Goal: Information Seeking & Learning: Check status

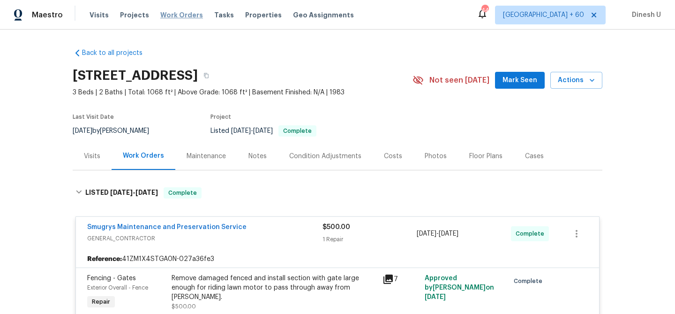
click at [161, 14] on span "Work Orders" at bounding box center [181, 14] width 43 height 9
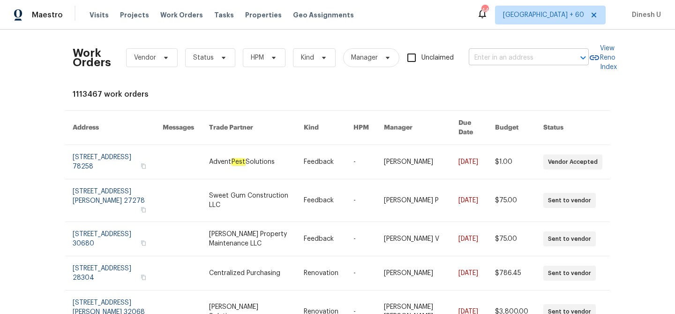
click at [489, 59] on input "text" at bounding box center [516, 58] width 94 height 15
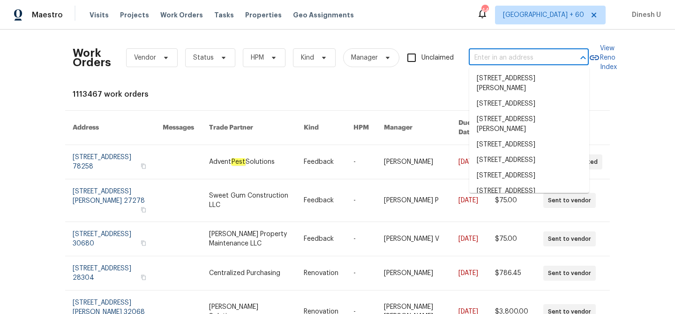
paste input "[STREET_ADDRESS]"
type input "[STREET_ADDRESS]"
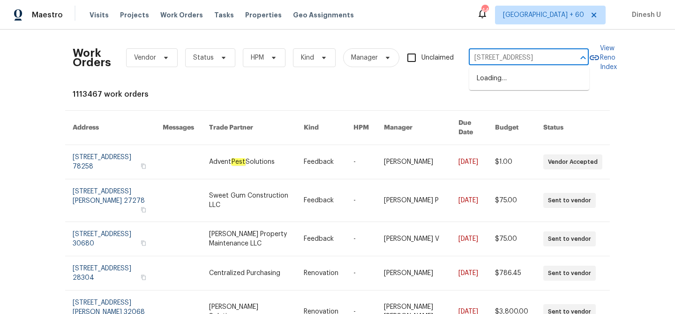
scroll to position [0, 65]
click at [486, 80] on li "[STREET_ADDRESS]" at bounding box center [529, 78] width 120 height 15
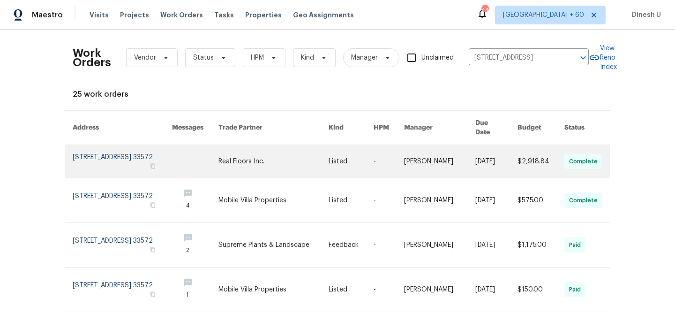
click at [103, 148] on link at bounding box center [122, 161] width 99 height 33
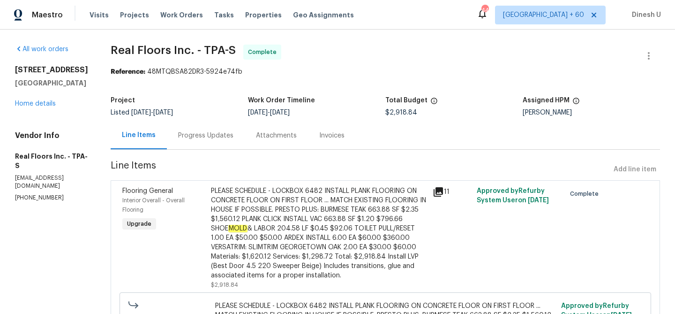
click at [32, 108] on div "[STREET_ADDRESS] Home details" at bounding box center [51, 86] width 73 height 43
click at [32, 107] on link "Home details" at bounding box center [35, 103] width 41 height 7
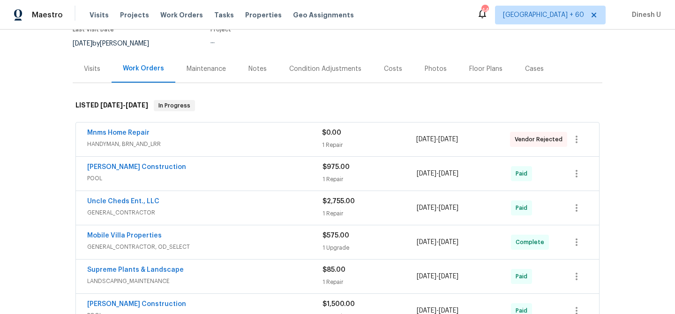
scroll to position [105, 0]
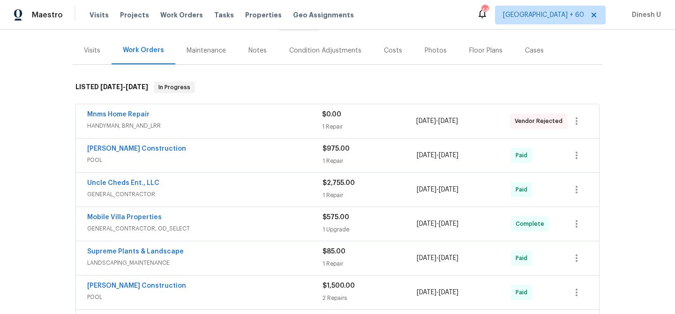
click at [327, 123] on div "1 Repair" at bounding box center [369, 126] width 94 height 9
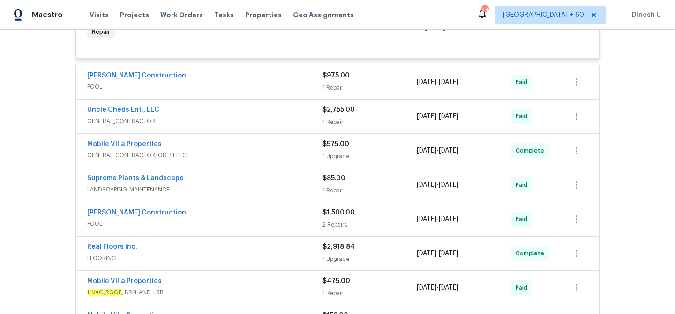
scroll to position [270, 0]
click at [338, 86] on div "1 Repair" at bounding box center [369, 86] width 94 height 9
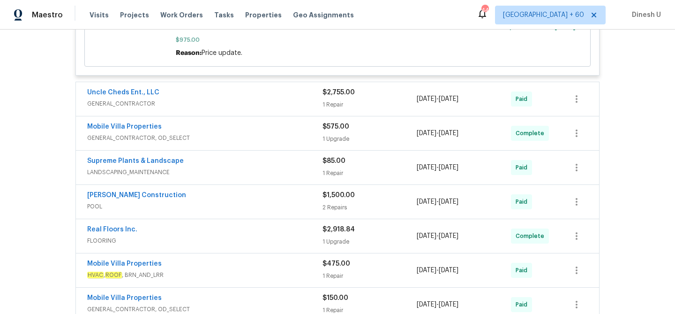
scroll to position [423, 0]
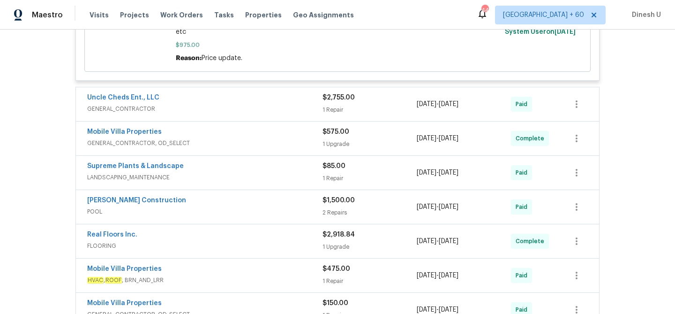
click at [136, 73] on div "Mnms Home Repair HANDYMAN, BRN_AND_LRR $0.00 1 Repair [DATE] - [DATE] Vendor Re…" at bounding box center [337, 107] width 524 height 643
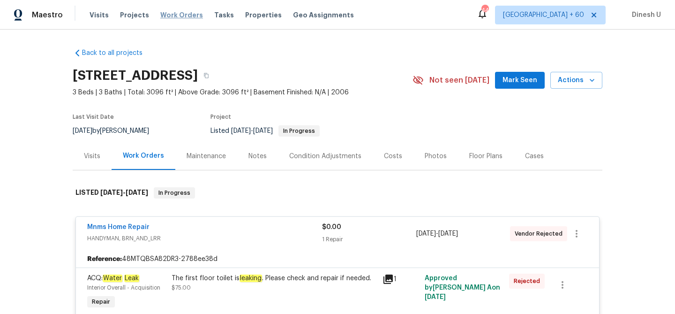
click at [170, 15] on span "Work Orders" at bounding box center [181, 14] width 43 height 9
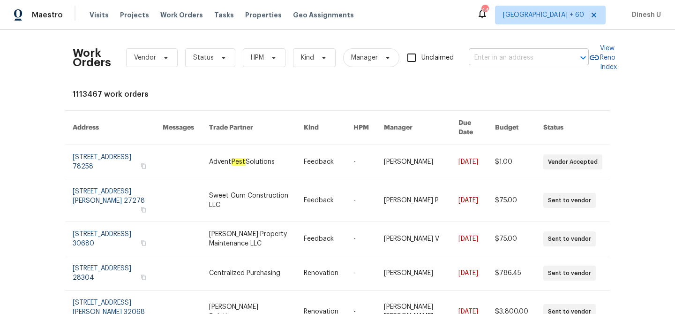
click at [490, 59] on input "text" at bounding box center [516, 58] width 94 height 15
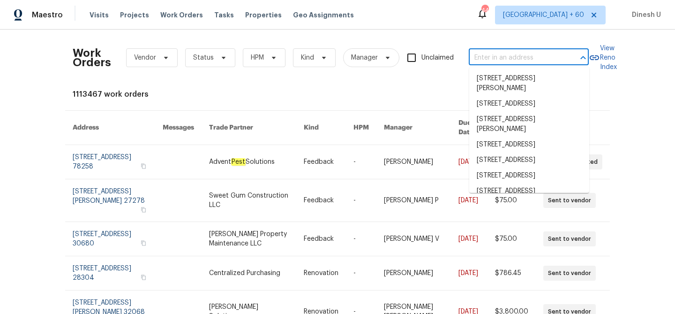
paste input "[STREET_ADDRESS][PERSON_NAME]"
type input "[STREET_ADDRESS][PERSON_NAME]"
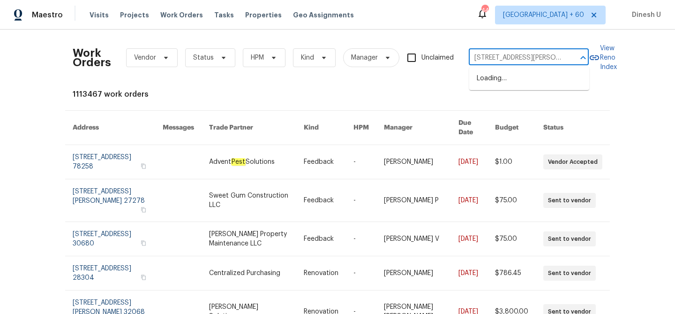
scroll to position [0, 12]
click at [491, 73] on li "[STREET_ADDRESS][PERSON_NAME]" at bounding box center [529, 83] width 120 height 25
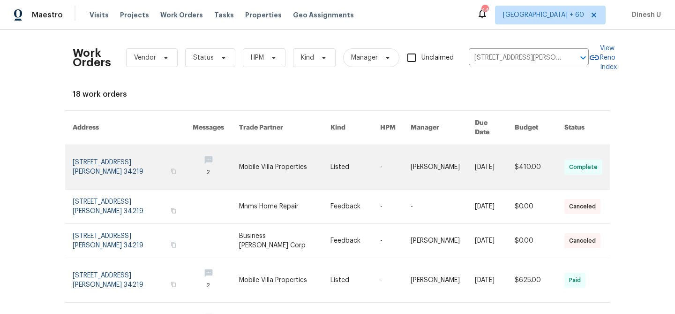
click at [112, 150] on link at bounding box center [133, 167] width 120 height 44
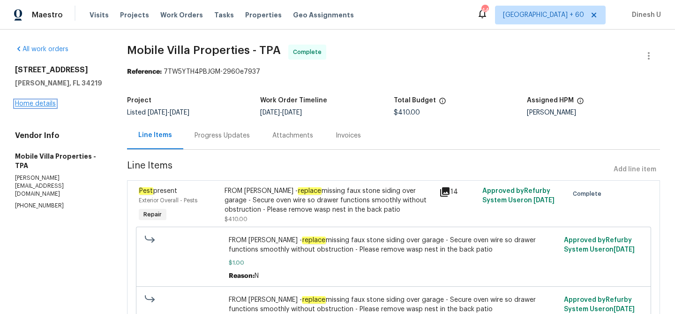
click at [40, 104] on link "Home details" at bounding box center [35, 103] width 41 height 7
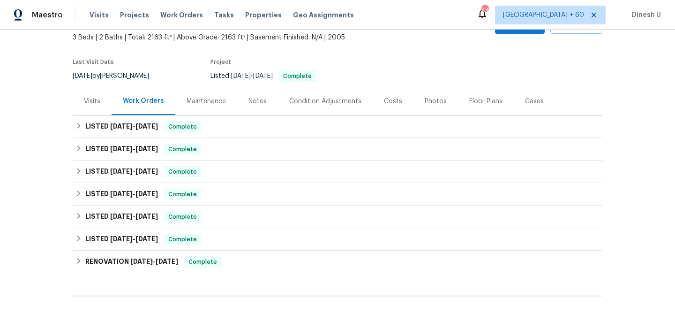
scroll to position [64, 0]
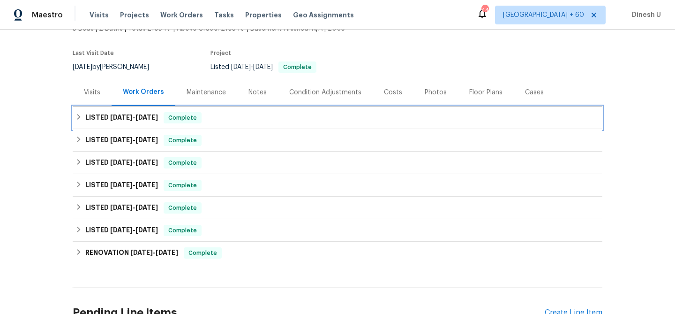
click at [149, 119] on span "[DATE]" at bounding box center [146, 117] width 22 height 7
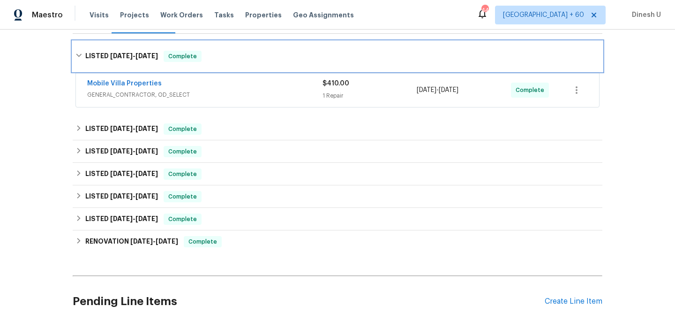
scroll to position [155, 0]
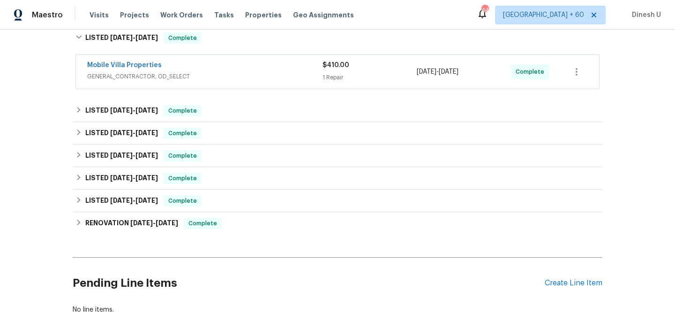
click at [334, 73] on div "1 Repair" at bounding box center [369, 77] width 94 height 9
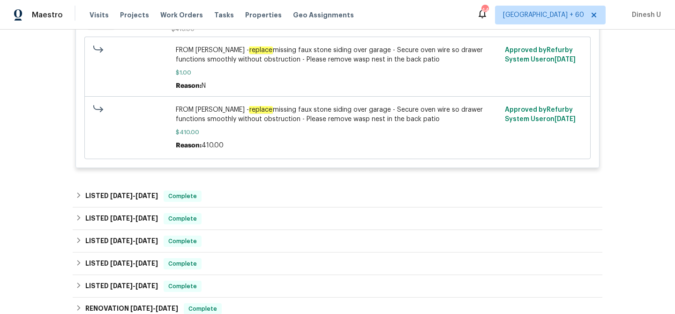
scroll to position [284, 0]
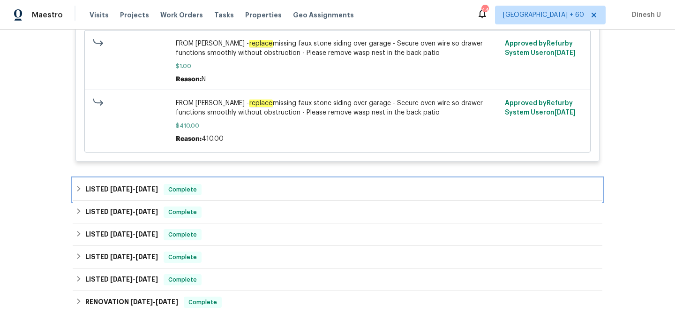
click at [163, 188] on div "LISTED [DATE] - [DATE] Complete" at bounding box center [337, 189] width 524 height 11
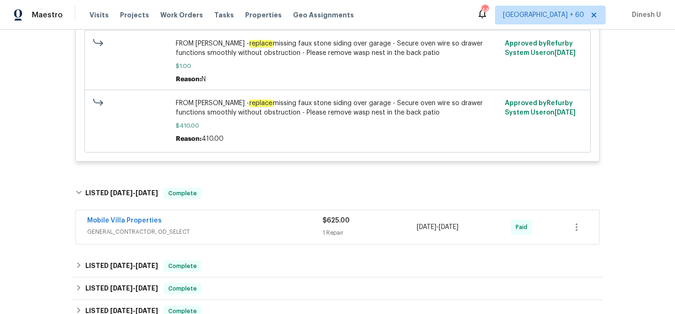
click at [336, 232] on div "1 Repair" at bounding box center [369, 232] width 94 height 9
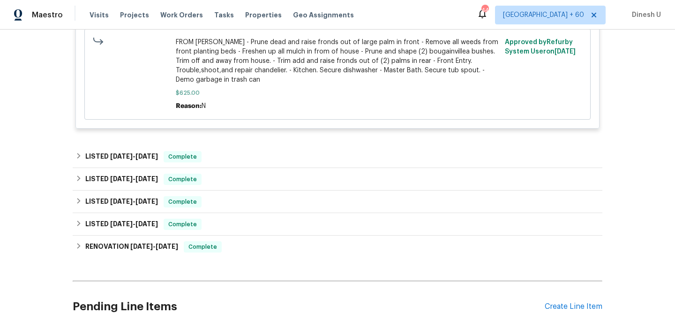
scroll to position [622, 0]
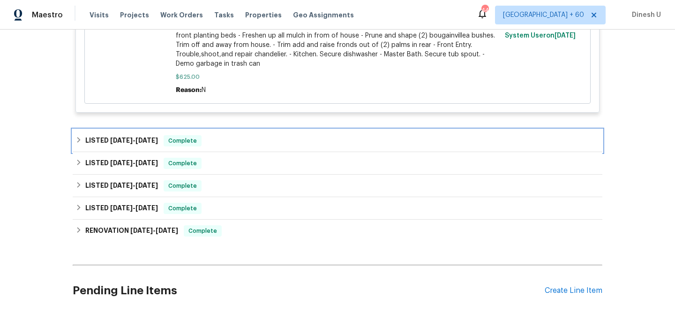
click at [136, 140] on span "[DATE] - [DATE]" at bounding box center [134, 140] width 48 height 7
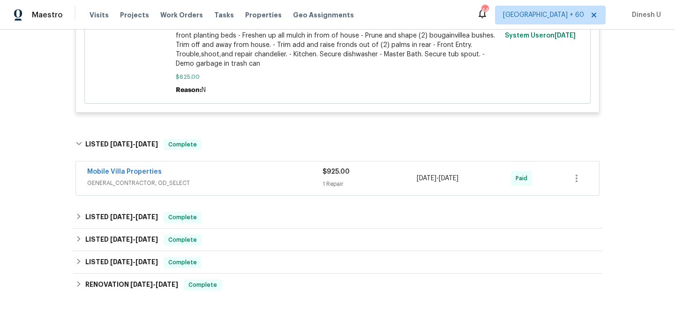
click at [325, 181] on div "1 Repair" at bounding box center [369, 183] width 94 height 9
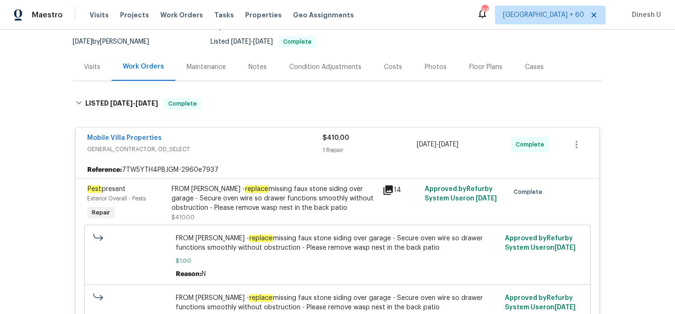
scroll to position [0, 0]
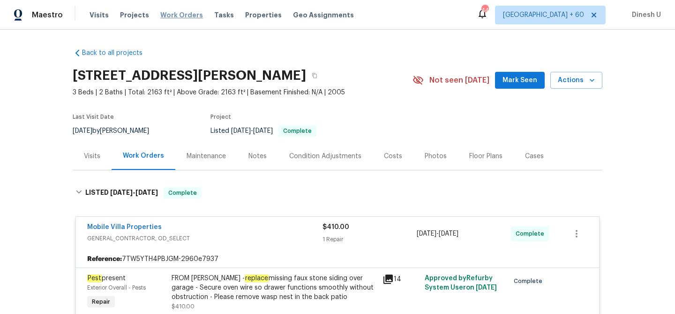
click at [187, 17] on span "Work Orders" at bounding box center [181, 14] width 43 height 9
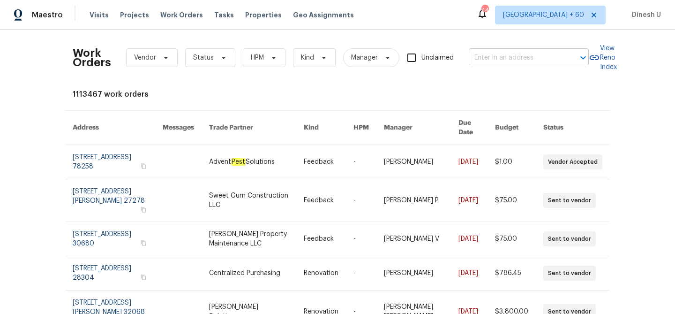
click at [500, 59] on input "text" at bounding box center [516, 58] width 94 height 15
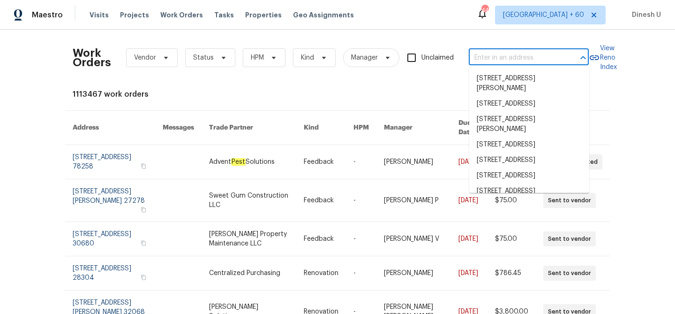
paste input "[STREET_ADDRESS][PERSON_NAME]"
type input "[STREET_ADDRESS][PERSON_NAME]"
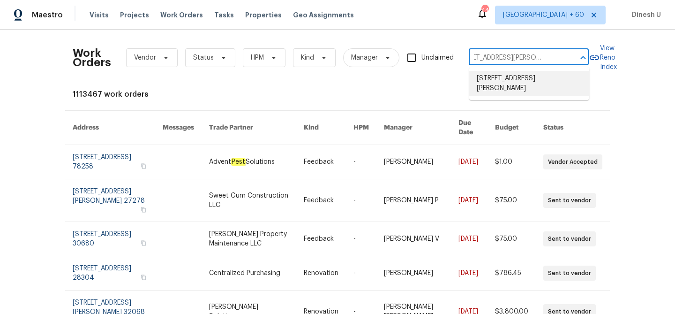
click at [499, 80] on li "[STREET_ADDRESS][PERSON_NAME]" at bounding box center [529, 83] width 120 height 25
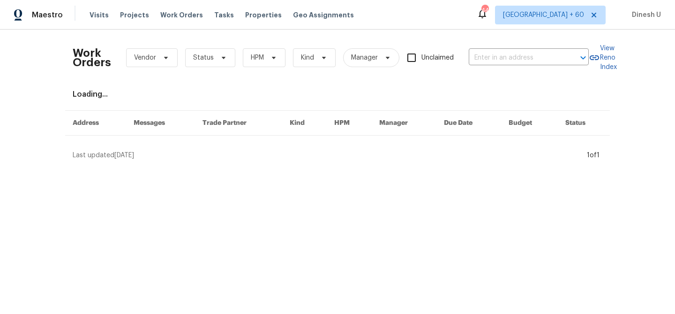
type input "[STREET_ADDRESS][PERSON_NAME]"
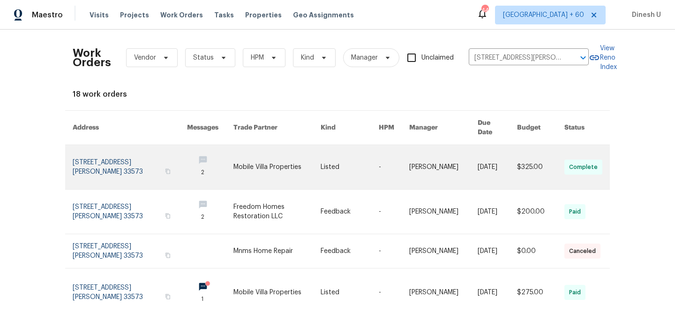
click at [98, 152] on link at bounding box center [130, 167] width 114 height 44
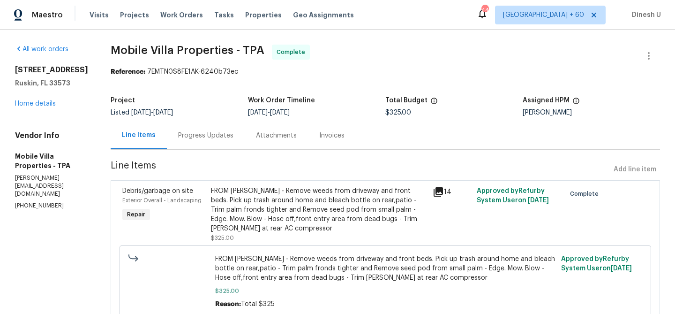
click at [37, 108] on div "[STREET_ADDRESS][PERSON_NAME] Home details" at bounding box center [51, 86] width 73 height 43
click at [28, 107] on link "Home details" at bounding box center [35, 103] width 41 height 7
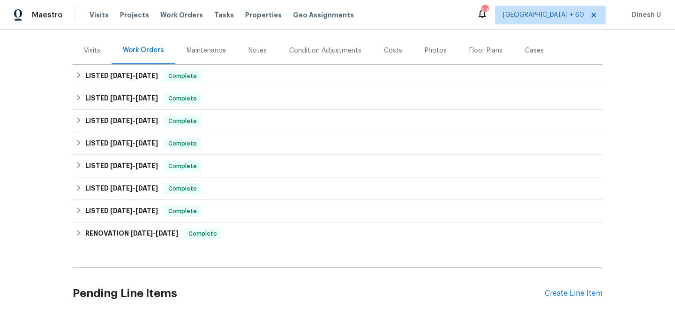
scroll to position [124, 0]
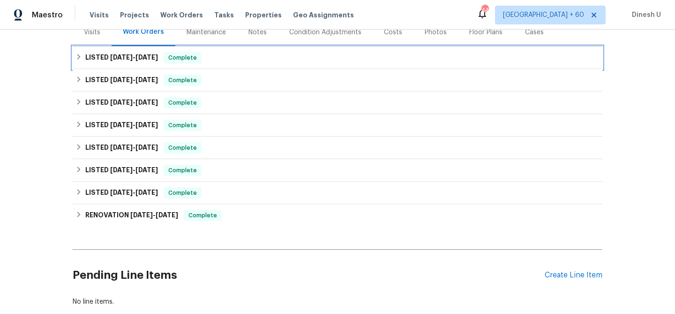
click at [121, 56] on span "[DATE]" at bounding box center [121, 57] width 22 height 7
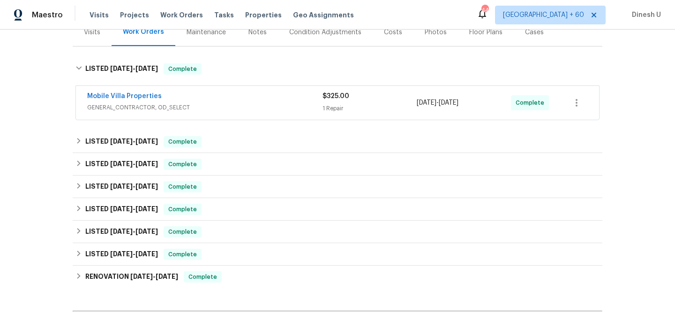
click at [326, 107] on div "1 Repair" at bounding box center [369, 108] width 94 height 9
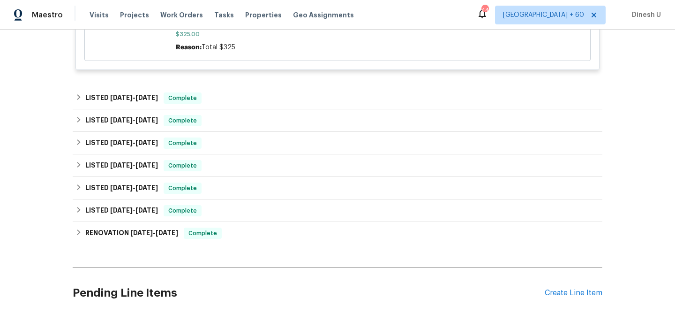
scroll to position [352, 0]
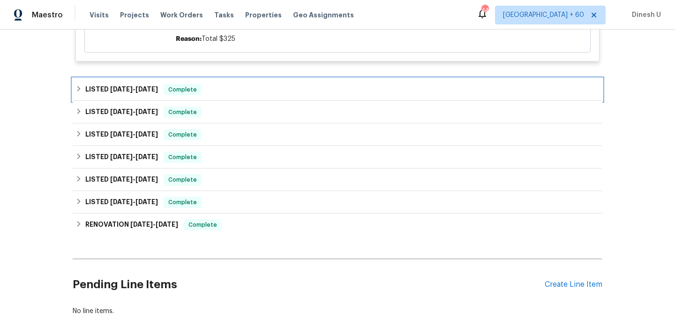
click at [158, 92] on span "[DATE]" at bounding box center [146, 89] width 22 height 7
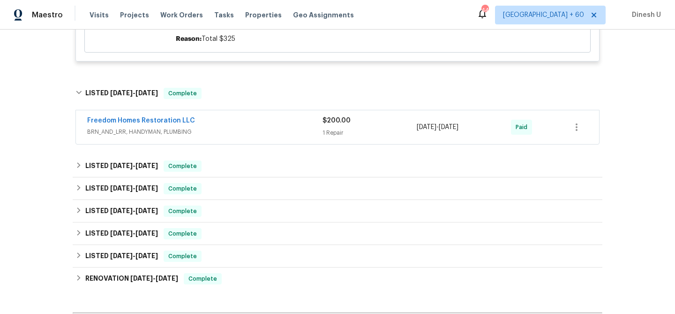
click at [325, 129] on div "1 Repair" at bounding box center [369, 132] width 94 height 9
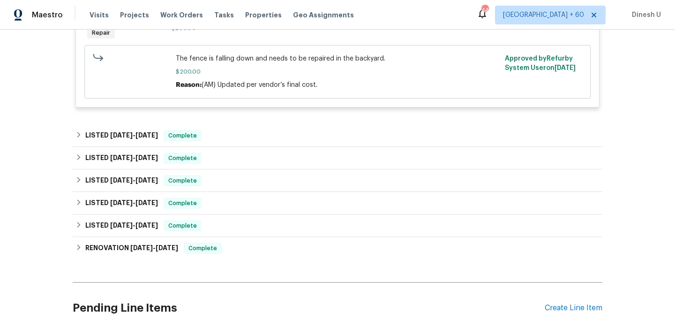
scroll to position [549, 0]
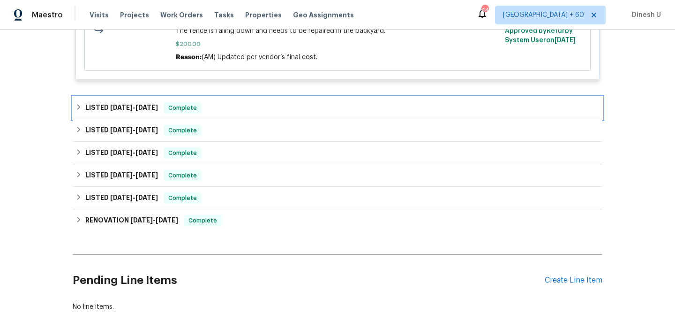
click at [125, 106] on span "[DATE]" at bounding box center [121, 107] width 22 height 7
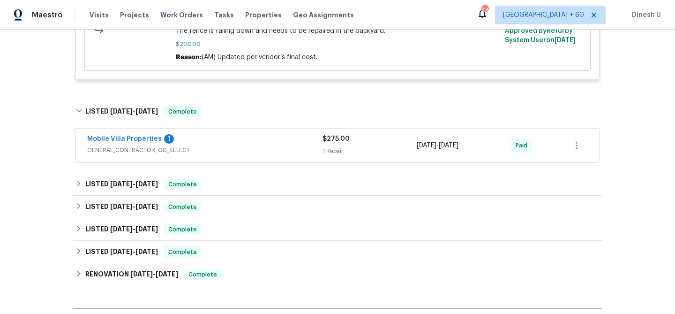
click at [330, 152] on div "1 Repair" at bounding box center [369, 150] width 94 height 9
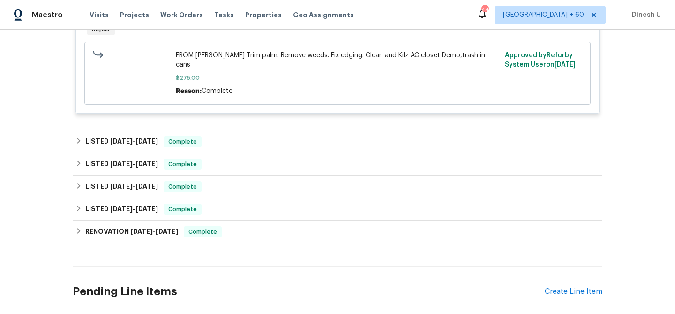
scroll to position [758, 0]
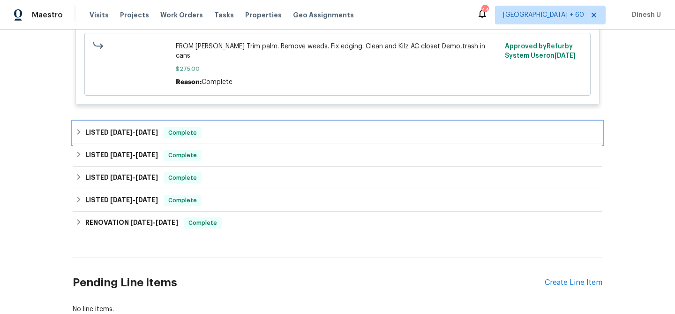
click at [128, 127] on h6 "LISTED [DATE] - [DATE]" at bounding box center [121, 132] width 73 height 11
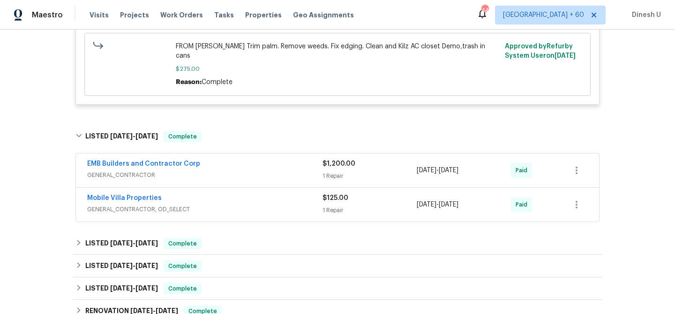
click at [332, 171] on div "1 Repair" at bounding box center [369, 175] width 94 height 9
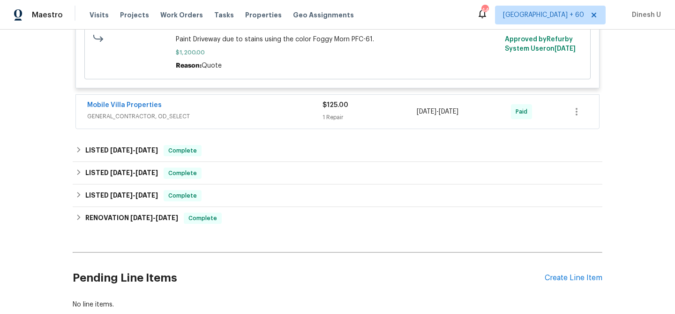
scroll to position [1000, 0]
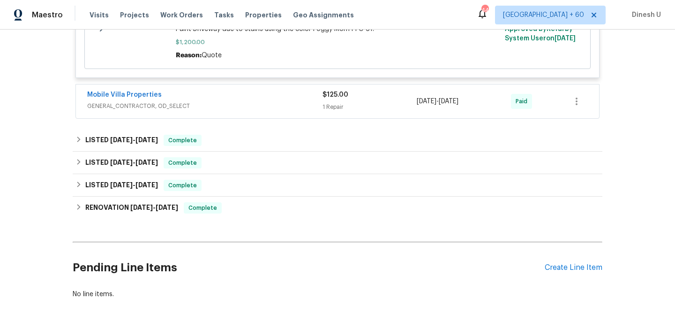
click at [331, 91] on span "$125.00" at bounding box center [335, 94] width 26 height 7
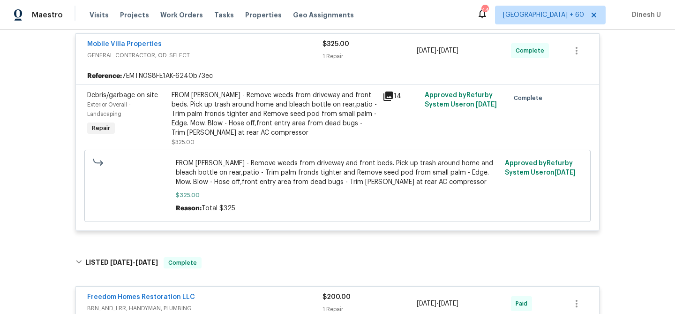
scroll to position [0, 0]
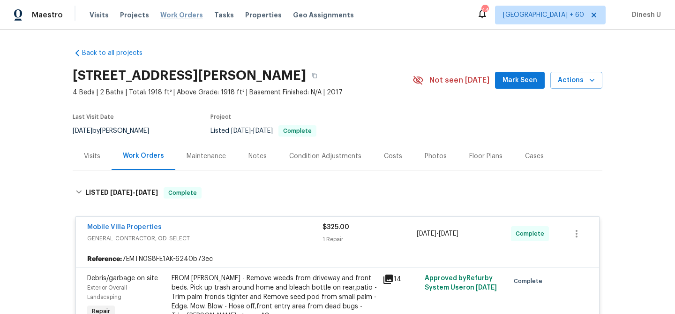
click at [176, 13] on span "Work Orders" at bounding box center [181, 14] width 43 height 9
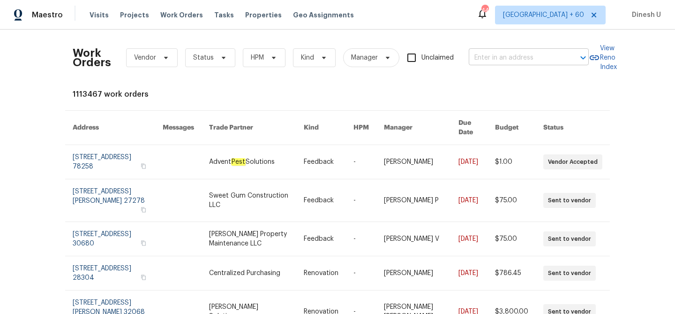
click at [528, 64] on input "text" at bounding box center [516, 58] width 94 height 15
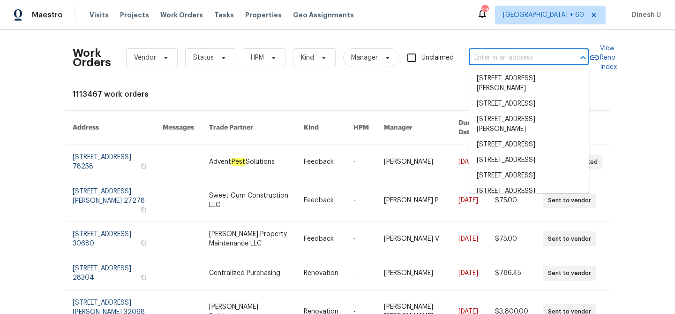
paste input "[STREET_ADDRESS][PERSON_NAME]"
type input "[STREET_ADDRESS][PERSON_NAME]"
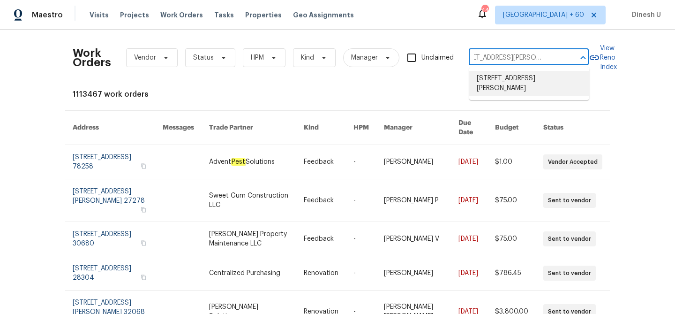
click at [491, 81] on li "[STREET_ADDRESS][PERSON_NAME]" at bounding box center [529, 83] width 120 height 25
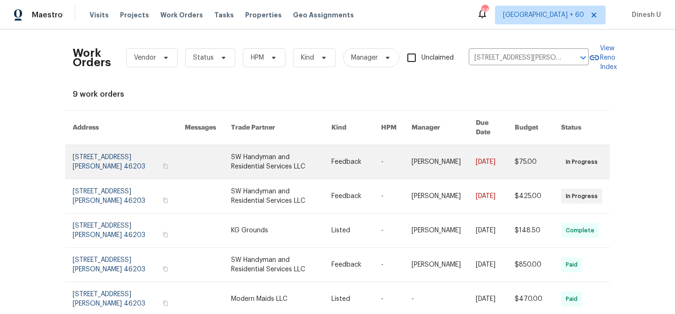
click at [110, 152] on link at bounding box center [129, 162] width 112 height 34
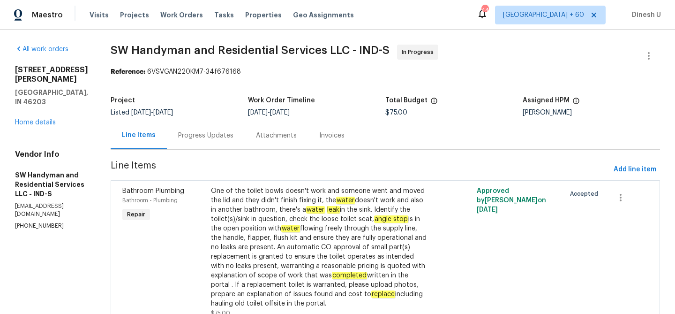
click at [32, 99] on div "[STREET_ADDRESS][PERSON_NAME] Home details" at bounding box center [51, 96] width 73 height 62
click at [32, 119] on link "Home details" at bounding box center [35, 122] width 41 height 7
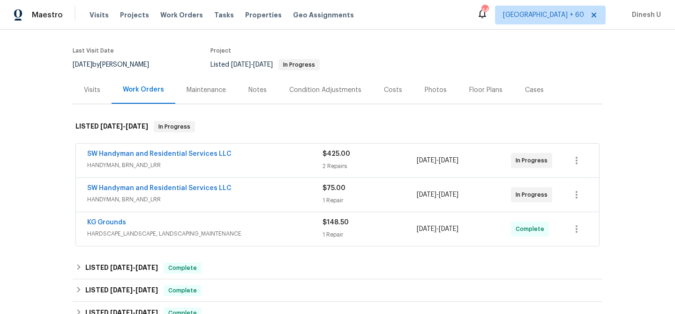
scroll to position [82, 0]
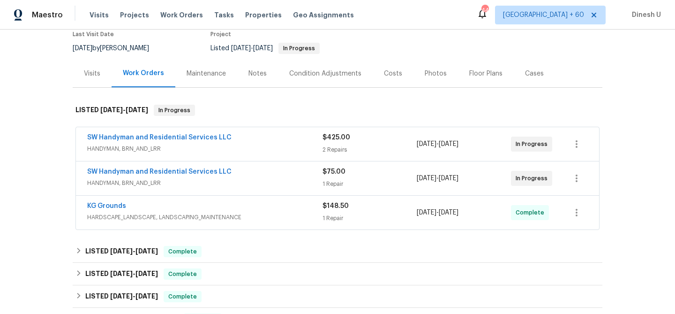
click at [332, 146] on div "2 Repairs" at bounding box center [369, 149] width 94 height 9
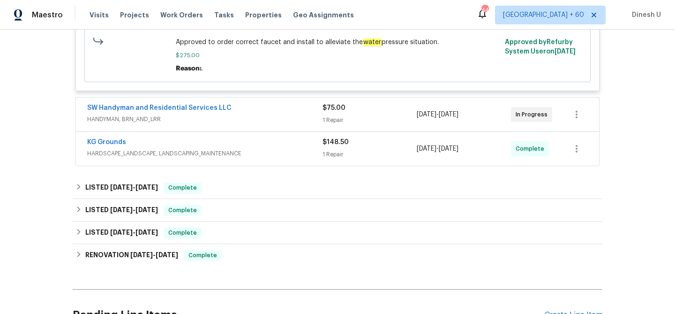
scroll to position [404, 0]
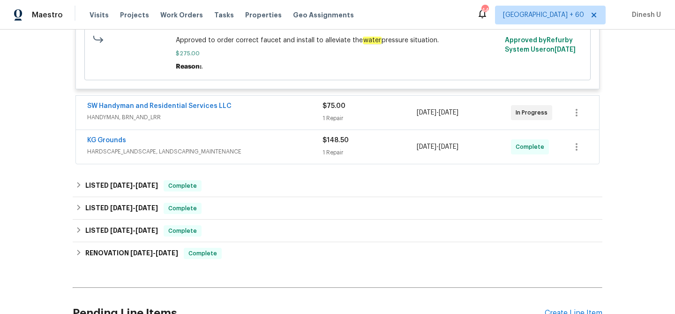
click at [334, 120] on div "1 Repair" at bounding box center [369, 117] width 94 height 9
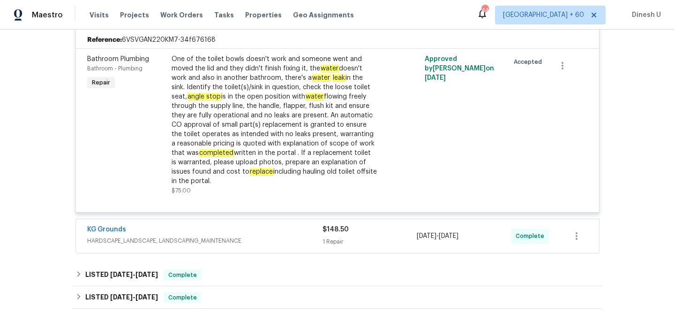
scroll to position [556, 0]
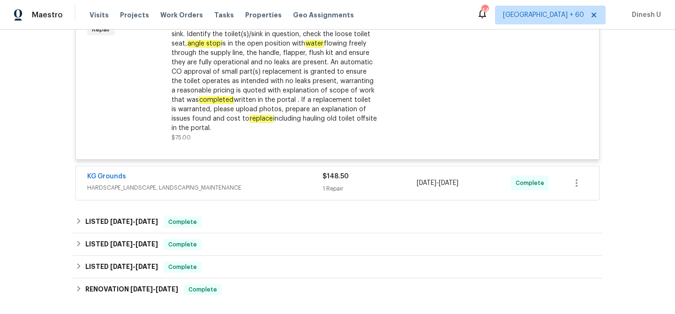
click at [340, 189] on div "1 Repair" at bounding box center [369, 188] width 94 height 9
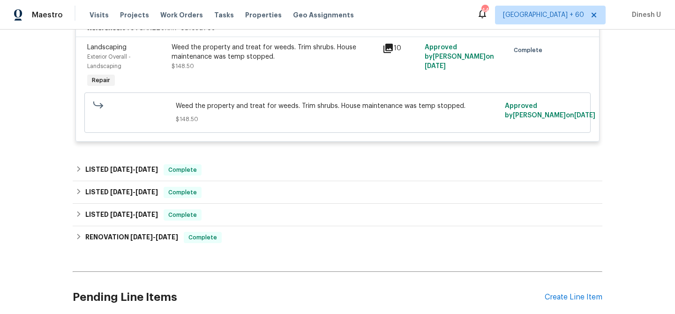
scroll to position [770, 0]
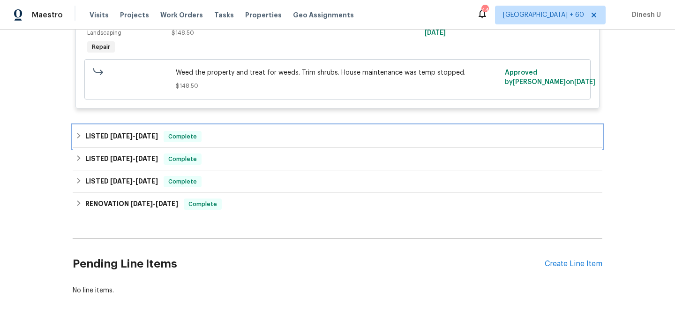
click at [153, 138] on span "[DATE]" at bounding box center [146, 136] width 22 height 7
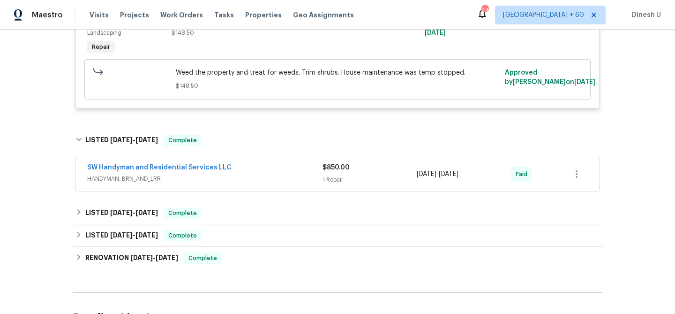
click at [332, 176] on div "1 Repair" at bounding box center [369, 179] width 94 height 9
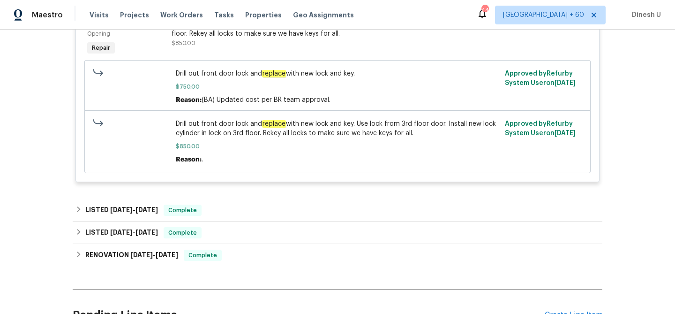
scroll to position [1003, 0]
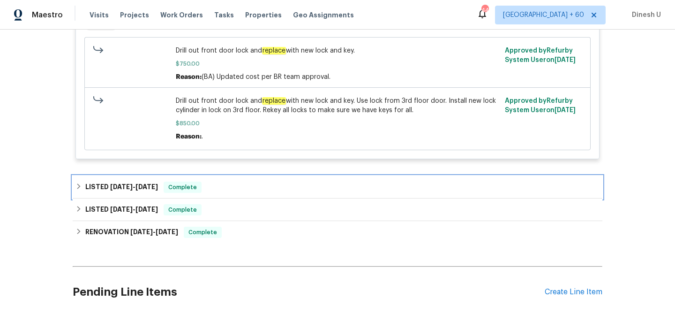
click at [119, 180] on div "LISTED [DATE] - [DATE] Complete" at bounding box center [338, 187] width 530 height 22
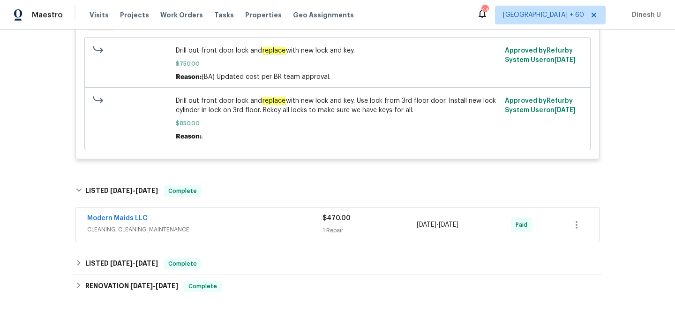
click at [334, 221] on span "$470.00" at bounding box center [336, 218] width 28 height 7
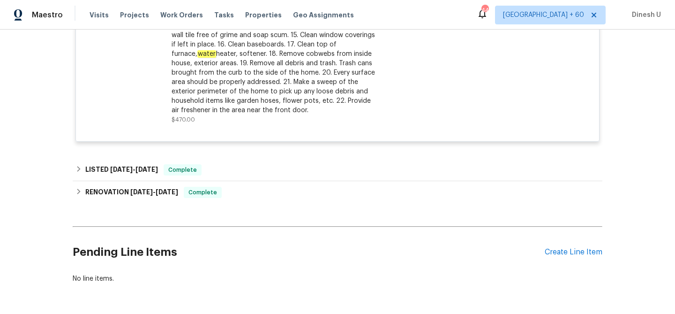
scroll to position [1392, 0]
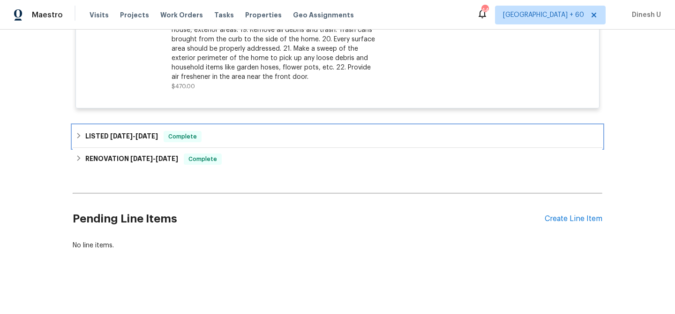
click at [164, 140] on div "LISTED [DATE] - [DATE] Complete" at bounding box center [337, 136] width 524 height 11
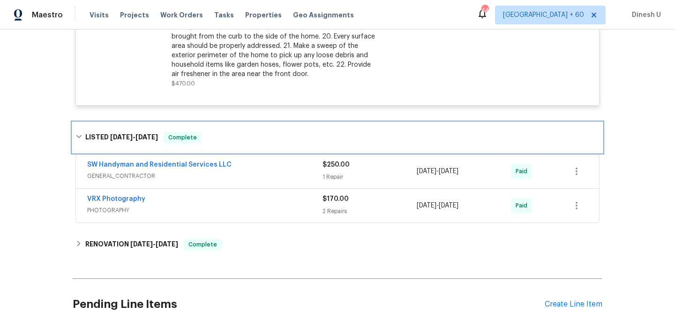
scroll to position [1459, 0]
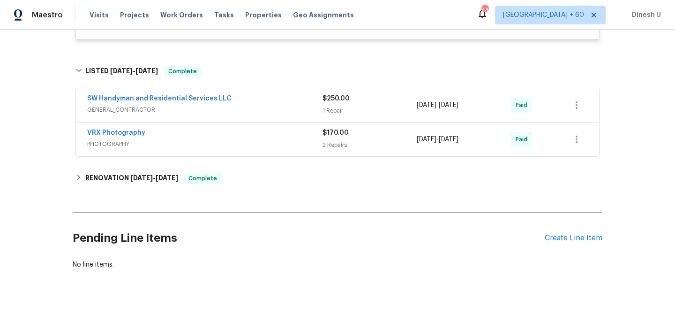
click at [330, 110] on div "1 Repair" at bounding box center [369, 110] width 94 height 9
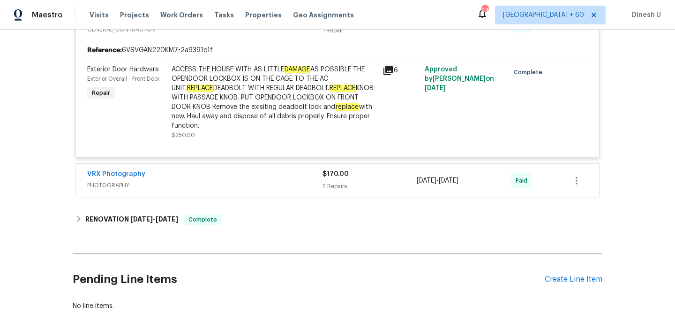
scroll to position [1609, 0]
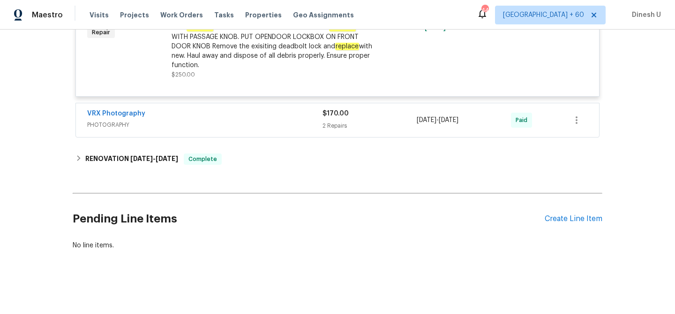
click at [337, 125] on div "2 Repairs" at bounding box center [369, 125] width 94 height 9
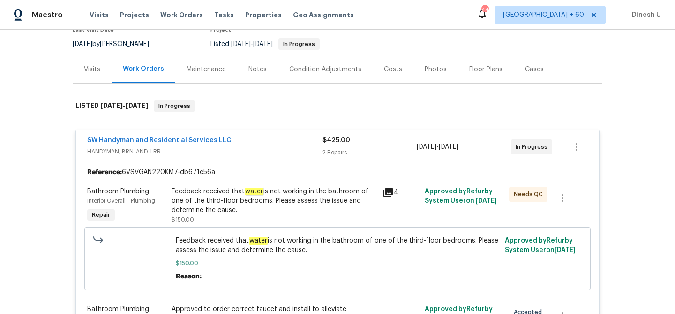
scroll to position [0, 0]
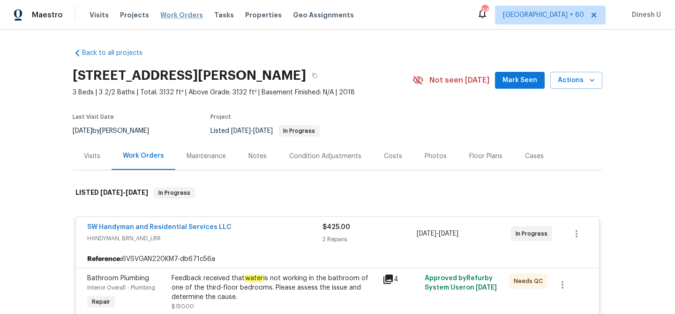
click at [165, 14] on span "Work Orders" at bounding box center [181, 14] width 43 height 9
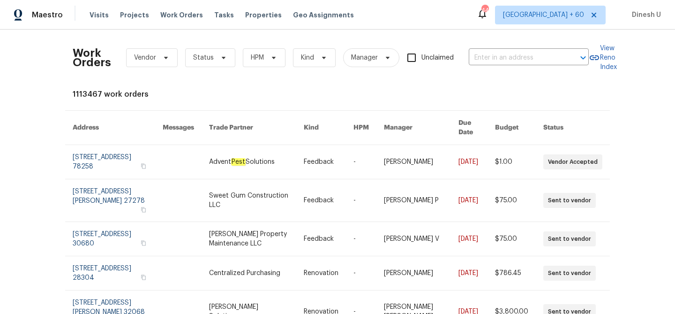
click at [229, 110] on table "Address Messages Trade Partner Kind HPM Manager Due Date Budget Status [STREET_…" at bounding box center [337, 307] width 545 height 394
click at [483, 55] on input "text" at bounding box center [516, 58] width 94 height 15
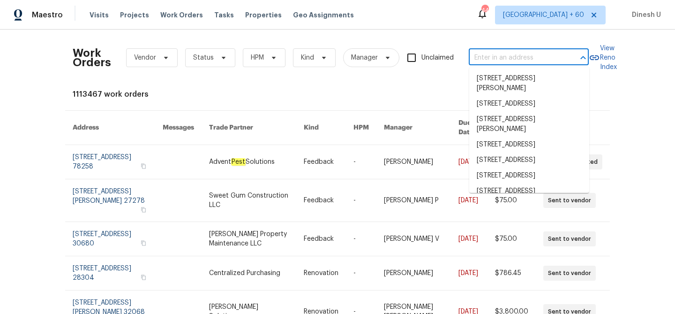
paste input "[STREET_ADDRESS][PERSON_NAME]"
type input "[STREET_ADDRESS][PERSON_NAME]"
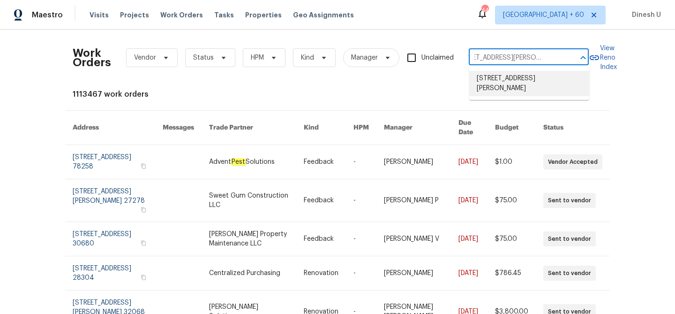
click at [481, 77] on li "[STREET_ADDRESS][PERSON_NAME]" at bounding box center [529, 83] width 120 height 25
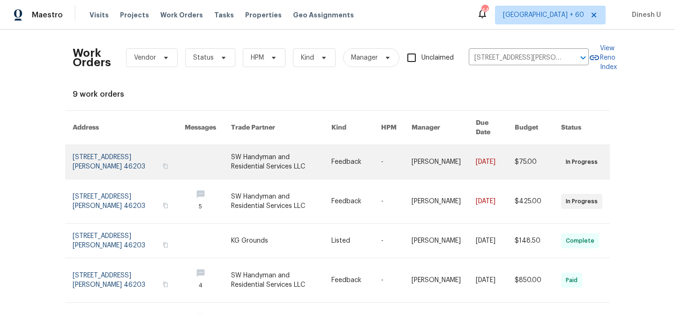
click at [108, 147] on link at bounding box center [129, 162] width 112 height 34
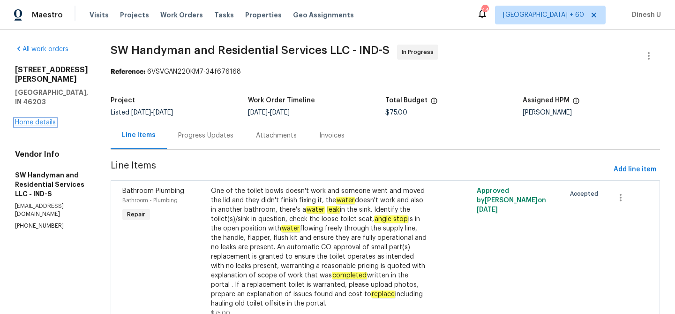
click at [35, 119] on link "Home details" at bounding box center [35, 122] width 41 height 7
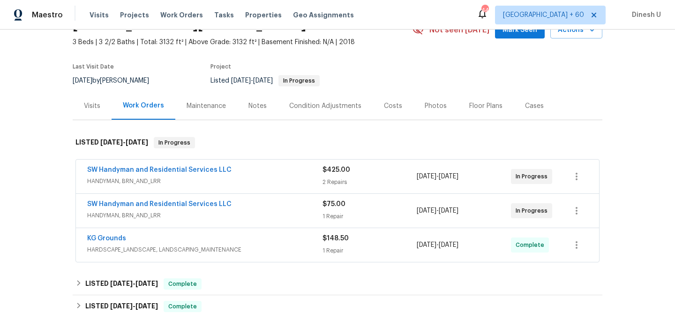
scroll to position [72, 0]
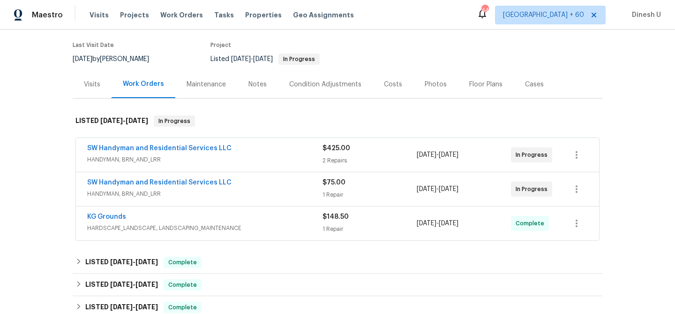
click at [341, 156] on div "2 Repairs" at bounding box center [369, 160] width 94 height 9
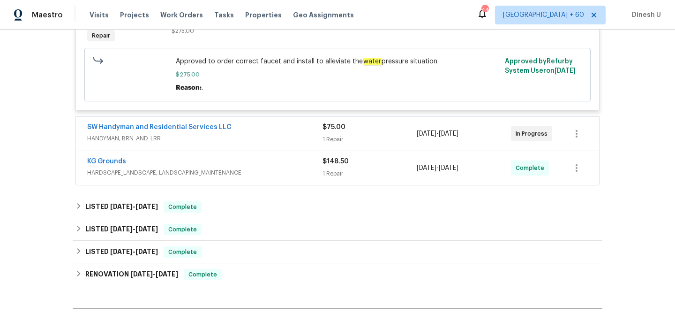
scroll to position [399, 0]
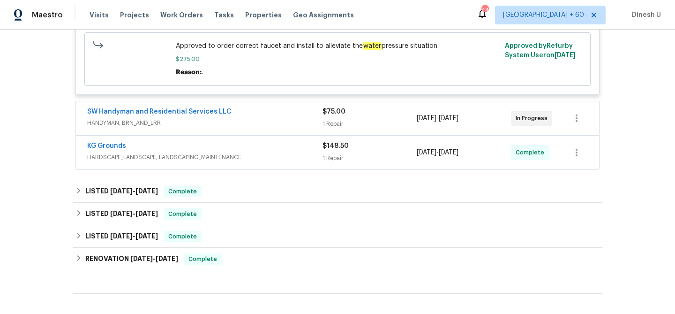
click at [339, 127] on div "1 Repair" at bounding box center [369, 123] width 94 height 9
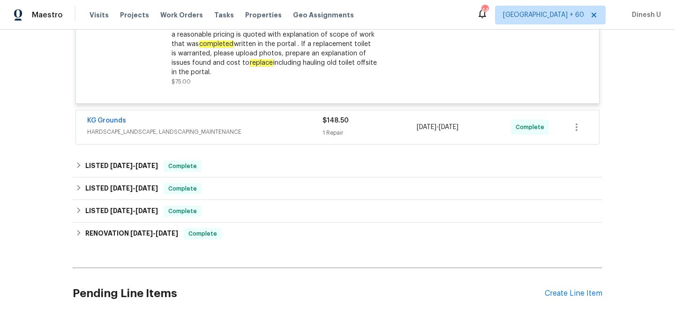
scroll to position [639, 0]
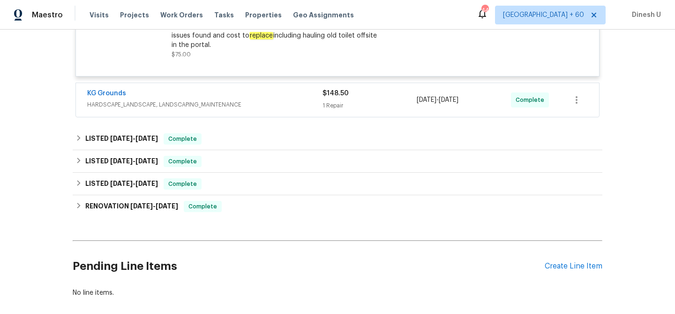
click at [329, 108] on div "1 Repair" at bounding box center [369, 105] width 94 height 9
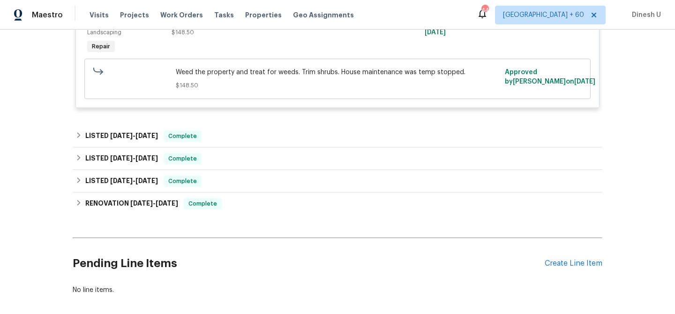
scroll to position [781, 0]
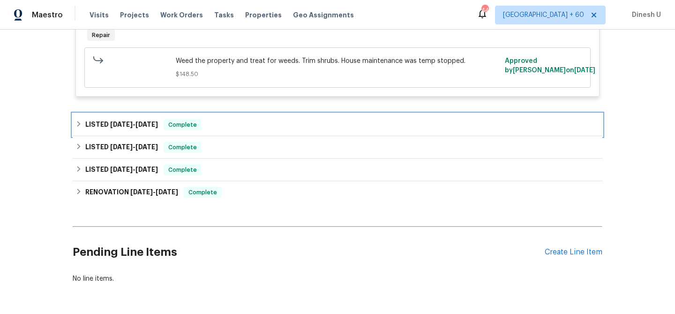
click at [130, 123] on span "[DATE]" at bounding box center [121, 124] width 22 height 7
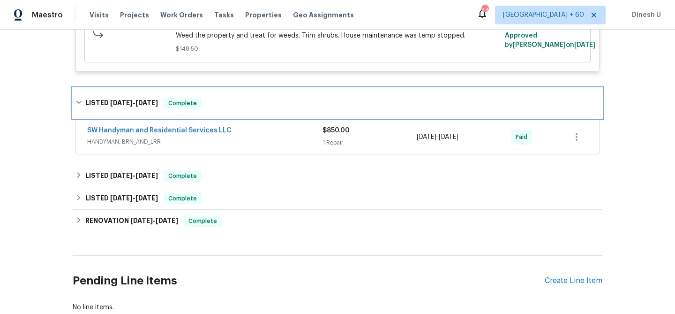
scroll to position [845, 0]
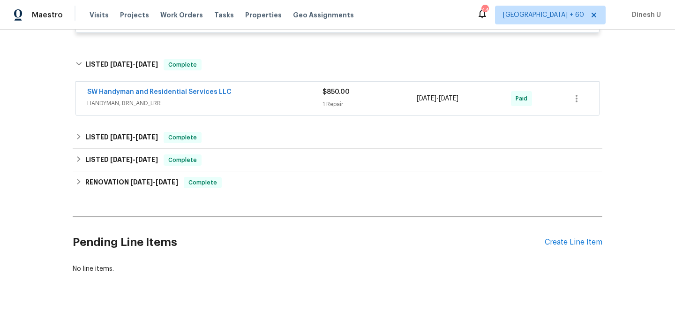
click at [331, 104] on div "1 Repair" at bounding box center [369, 103] width 94 height 9
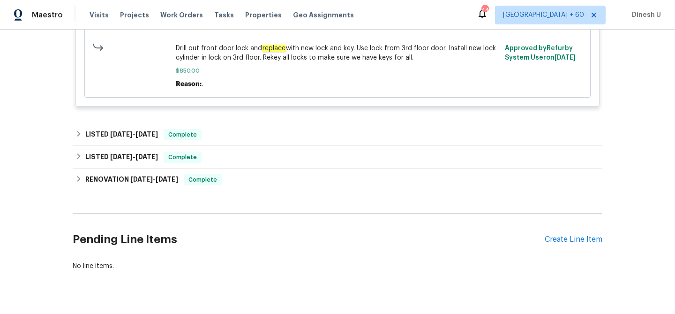
scroll to position [1063, 0]
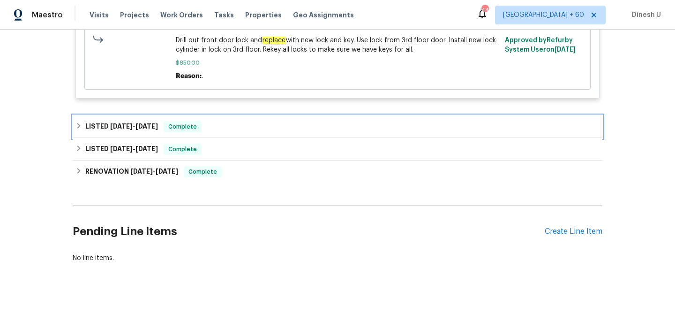
click at [135, 128] on span "[DATE] - [DATE]" at bounding box center [134, 126] width 48 height 7
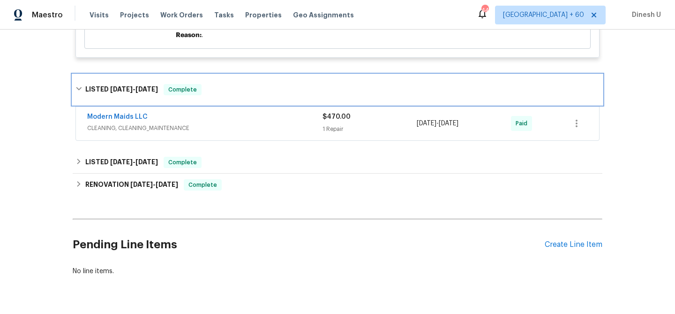
scroll to position [1112, 0]
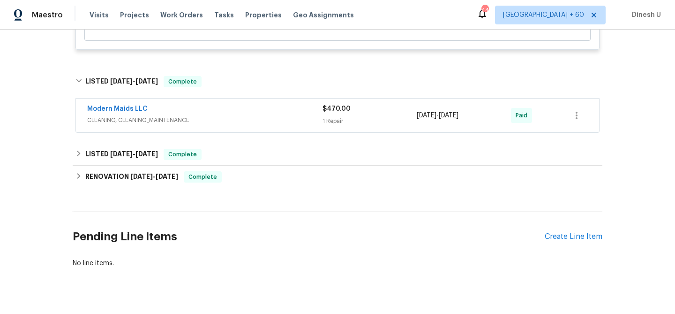
click at [345, 120] on div "1 Repair" at bounding box center [369, 120] width 94 height 9
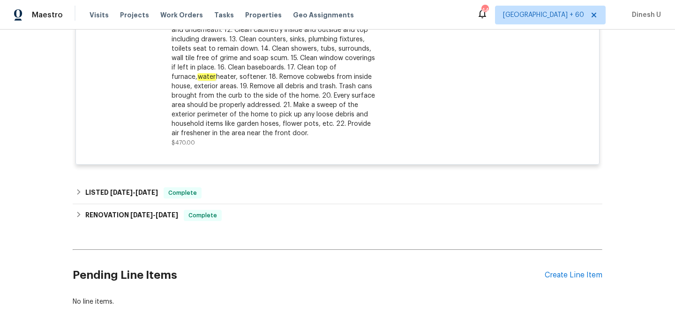
scroll to position [1356, 0]
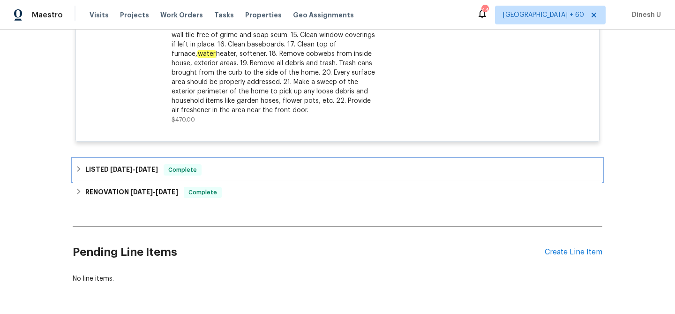
click at [156, 166] on div "LISTED [DATE] - [DATE] Complete" at bounding box center [338, 169] width 530 height 22
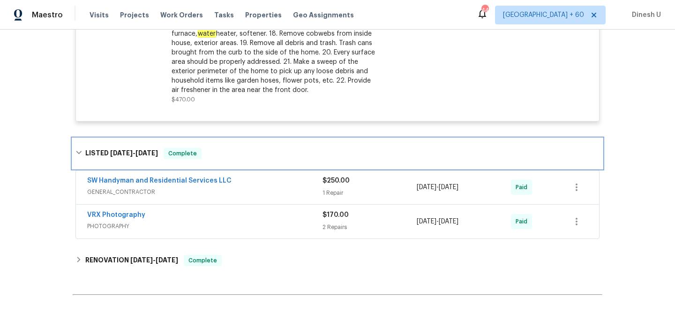
scroll to position [1409, 0]
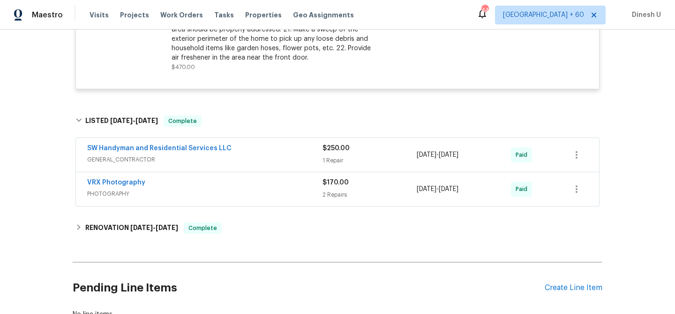
click at [334, 156] on div "$250.00 1 Repair" at bounding box center [369, 154] width 94 height 22
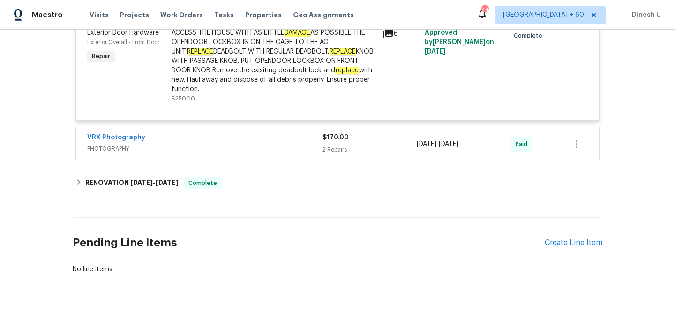
scroll to position [1604, 0]
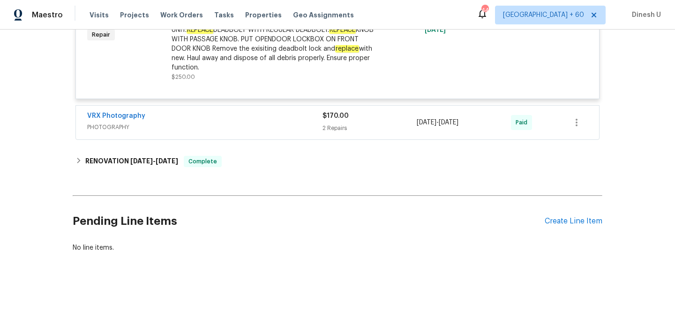
click at [337, 123] on div "$170.00 2 Repairs" at bounding box center [369, 122] width 94 height 22
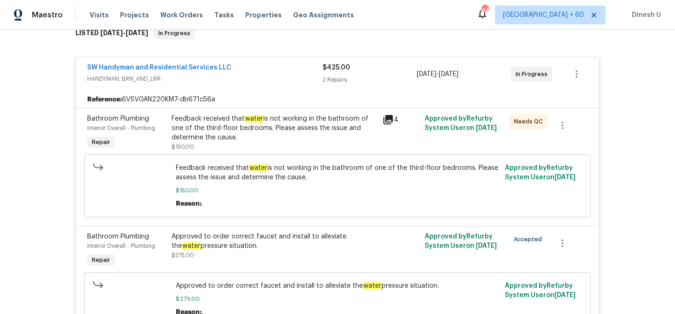
scroll to position [0, 0]
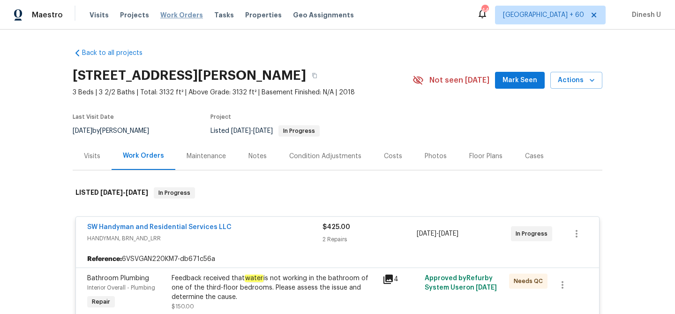
click at [161, 13] on span "Work Orders" at bounding box center [181, 14] width 43 height 9
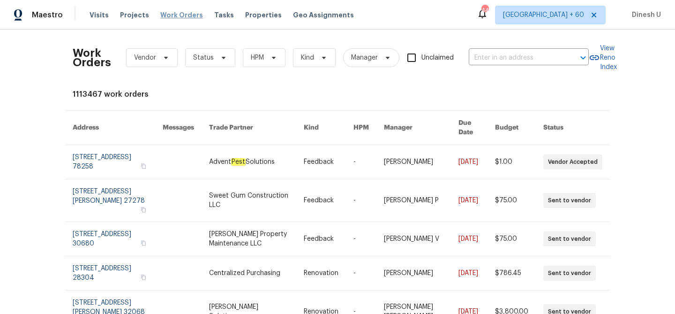
click at [161, 13] on span "Work Orders" at bounding box center [181, 14] width 43 height 9
click at [483, 61] on input "text" at bounding box center [516, 58] width 94 height 15
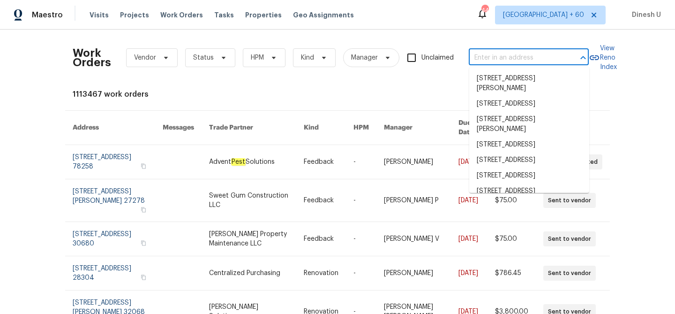
paste input "[STREET_ADDRESS]"
type input "[STREET_ADDRESS]"
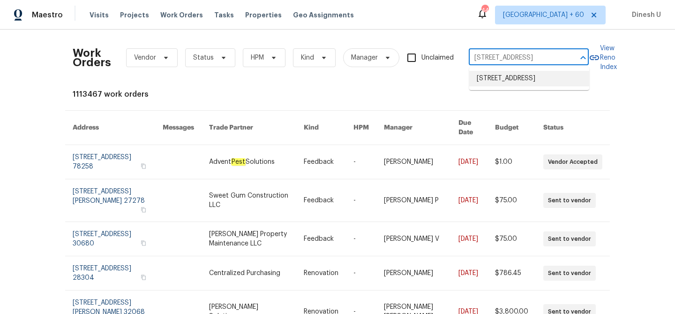
click at [522, 82] on li "[STREET_ADDRESS]" at bounding box center [529, 78] width 120 height 15
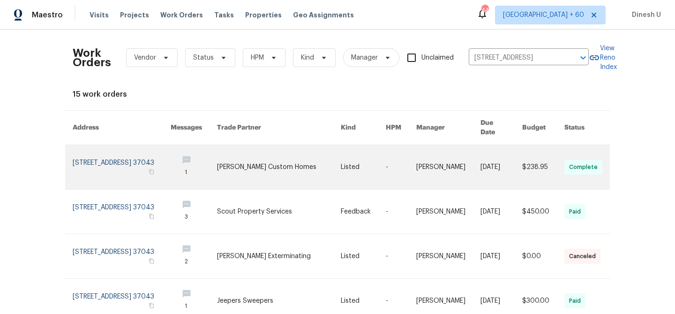
click at [83, 153] on link at bounding box center [122, 167] width 98 height 44
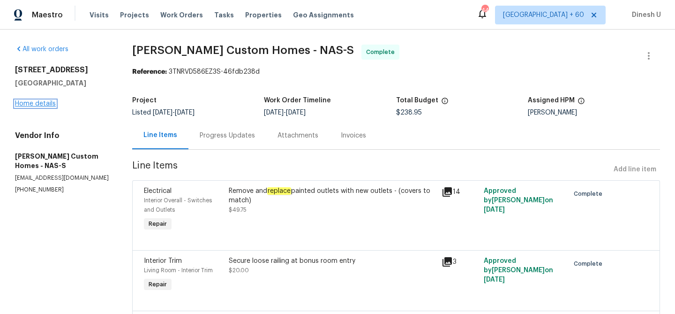
click at [46, 104] on link "Home details" at bounding box center [35, 103] width 41 height 7
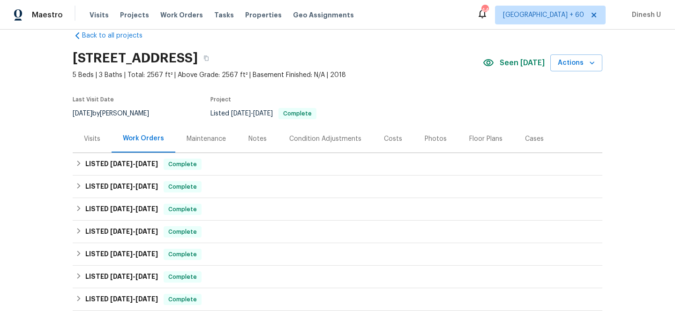
scroll to position [24, 0]
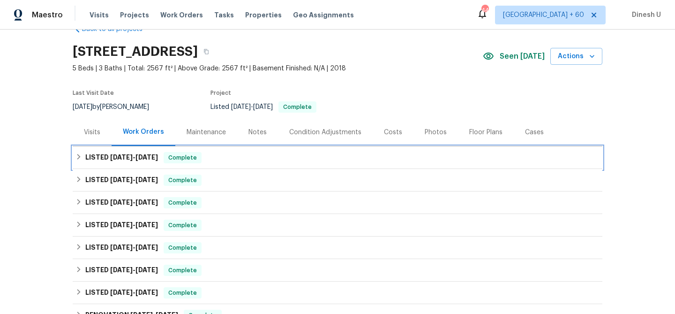
click at [140, 154] on span "[DATE]" at bounding box center [146, 157] width 22 height 7
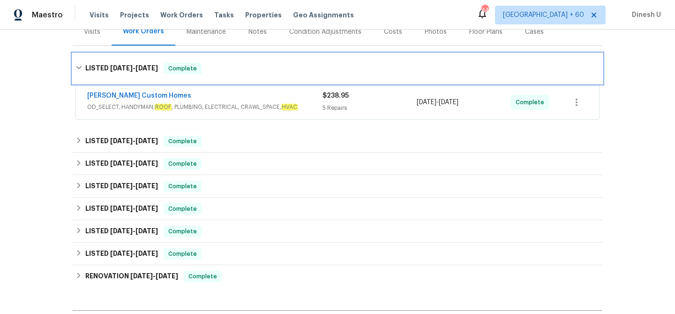
scroll to position [134, 0]
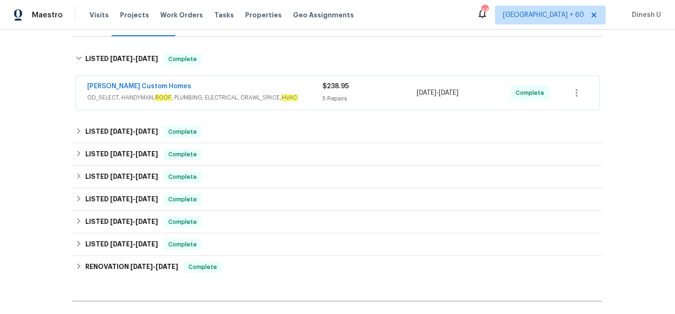
click at [332, 100] on div "5 Repairs" at bounding box center [369, 98] width 94 height 9
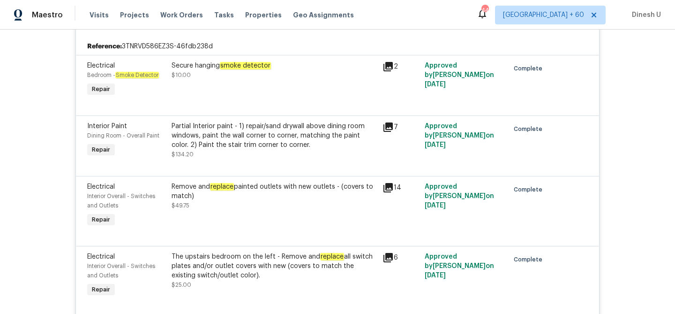
scroll to position [214, 0]
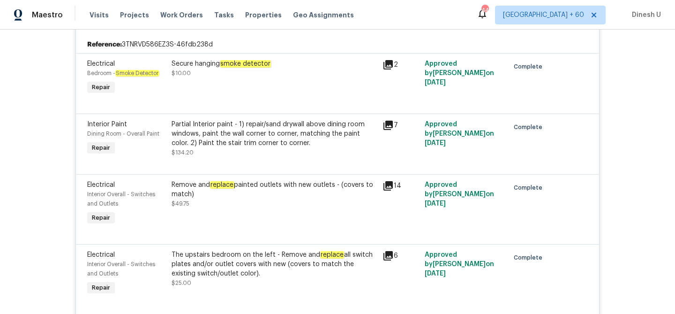
click at [387, 127] on icon at bounding box center [387, 125] width 11 height 11
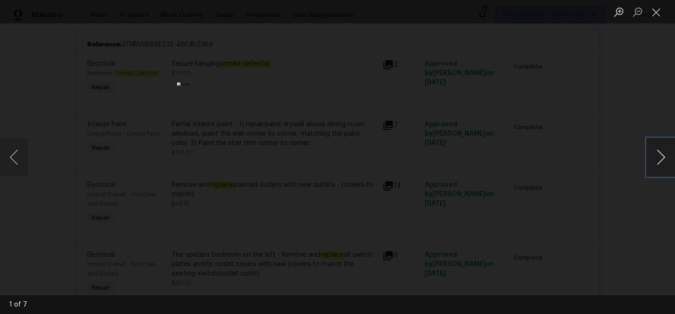
click at [663, 157] on button "Next image" at bounding box center [661, 156] width 28 height 37
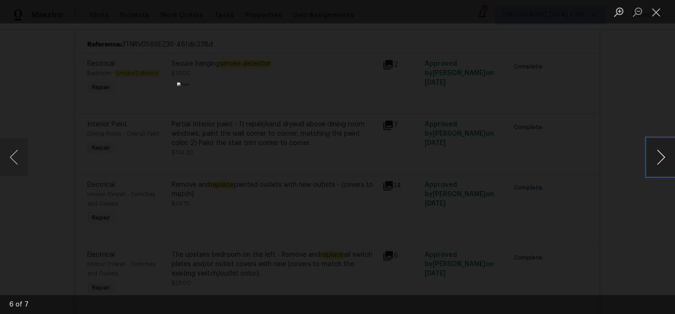
click at [662, 170] on button "Next image" at bounding box center [661, 156] width 28 height 37
click at [653, 15] on button "Close lightbox" at bounding box center [656, 12] width 19 height 16
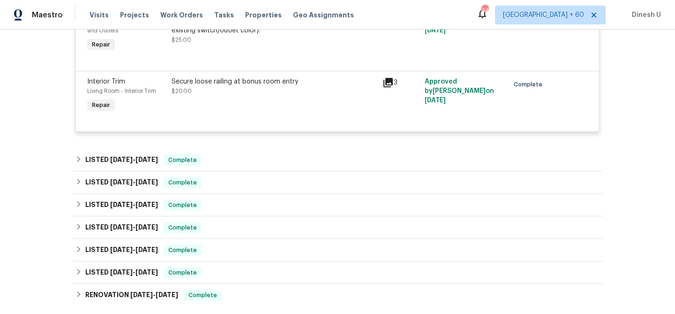
scroll to position [479, 0]
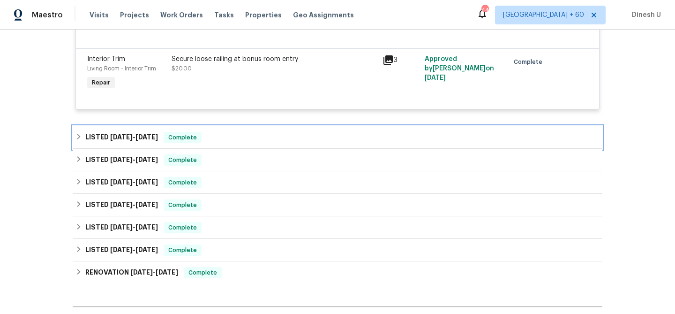
click at [144, 135] on span "[DATE]" at bounding box center [146, 137] width 22 height 7
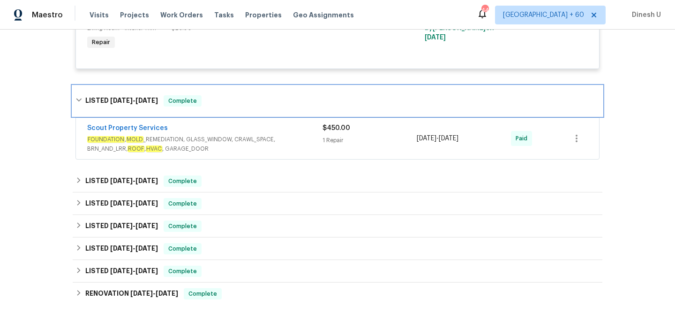
scroll to position [522, 0]
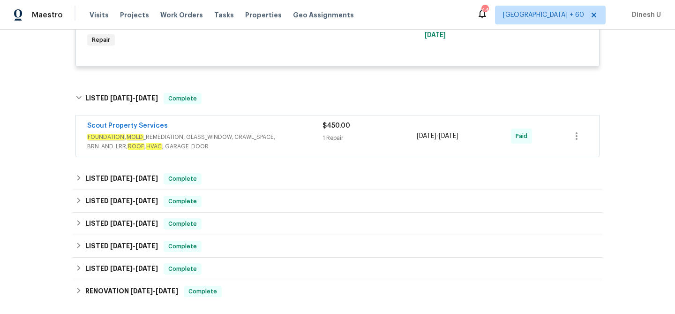
click at [332, 138] on div "1 Repair" at bounding box center [369, 137] width 94 height 9
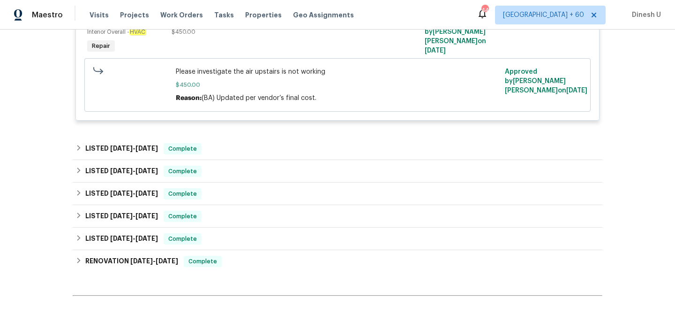
scroll to position [688, 0]
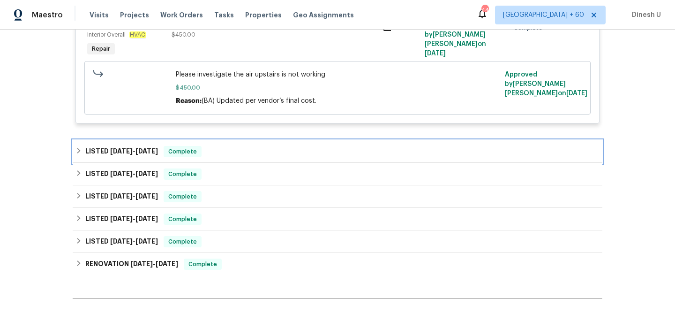
click at [144, 160] on div "LISTED [DATE] - [DATE] Complete" at bounding box center [338, 151] width 530 height 22
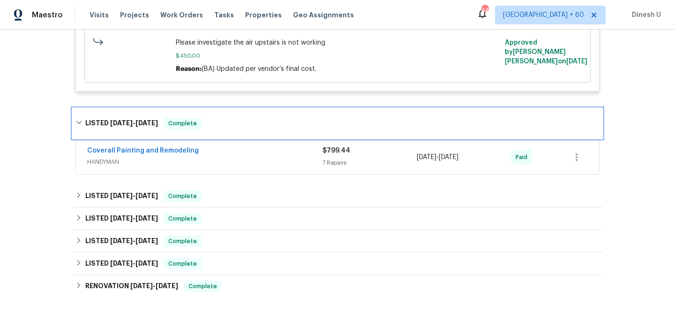
scroll to position [721, 0]
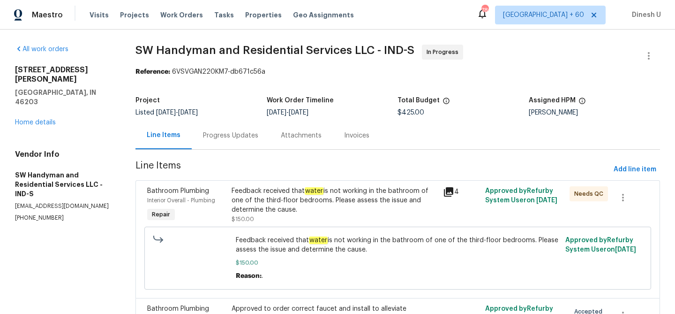
click at [220, 135] on div "Progress Updates" at bounding box center [230, 135] width 55 height 9
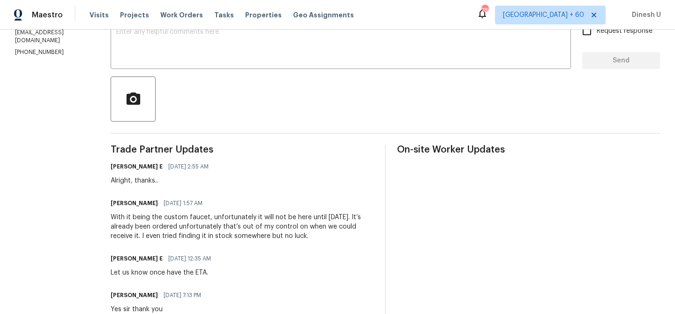
scroll to position [164, 0]
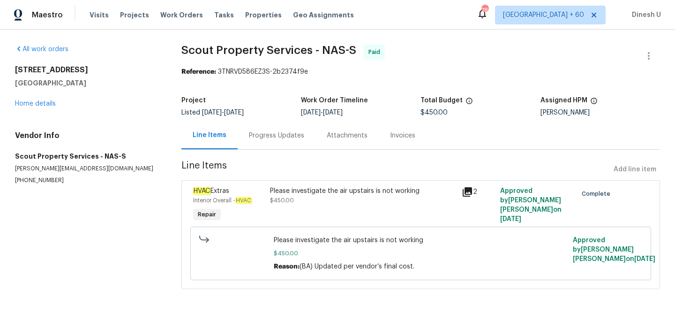
click at [273, 128] on div "Progress Updates" at bounding box center [277, 135] width 78 height 28
